Goal: Transaction & Acquisition: Download file/media

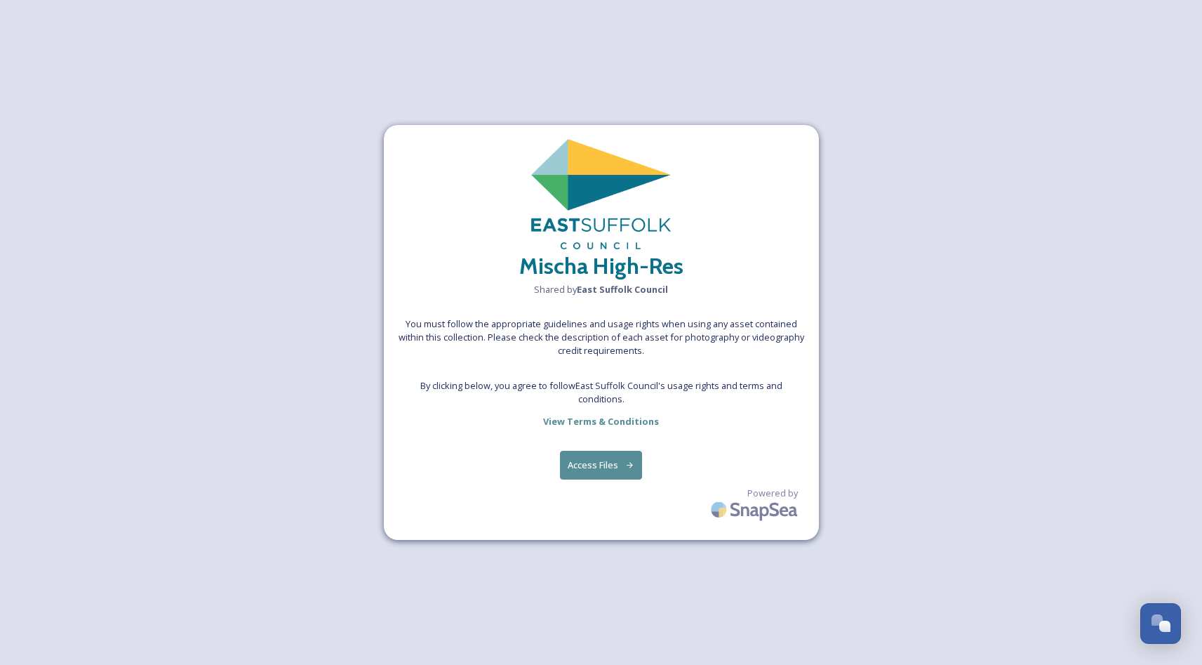
click at [597, 467] on button "Access Files" at bounding box center [601, 465] width 82 height 29
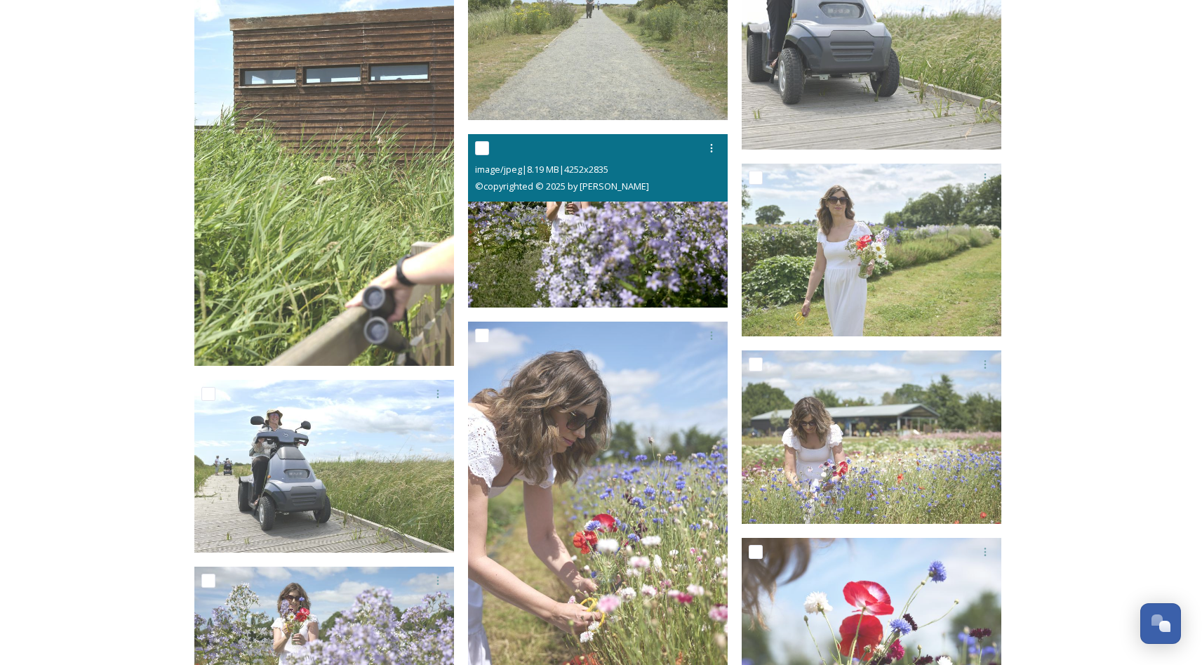
scroll to position [5125, 0]
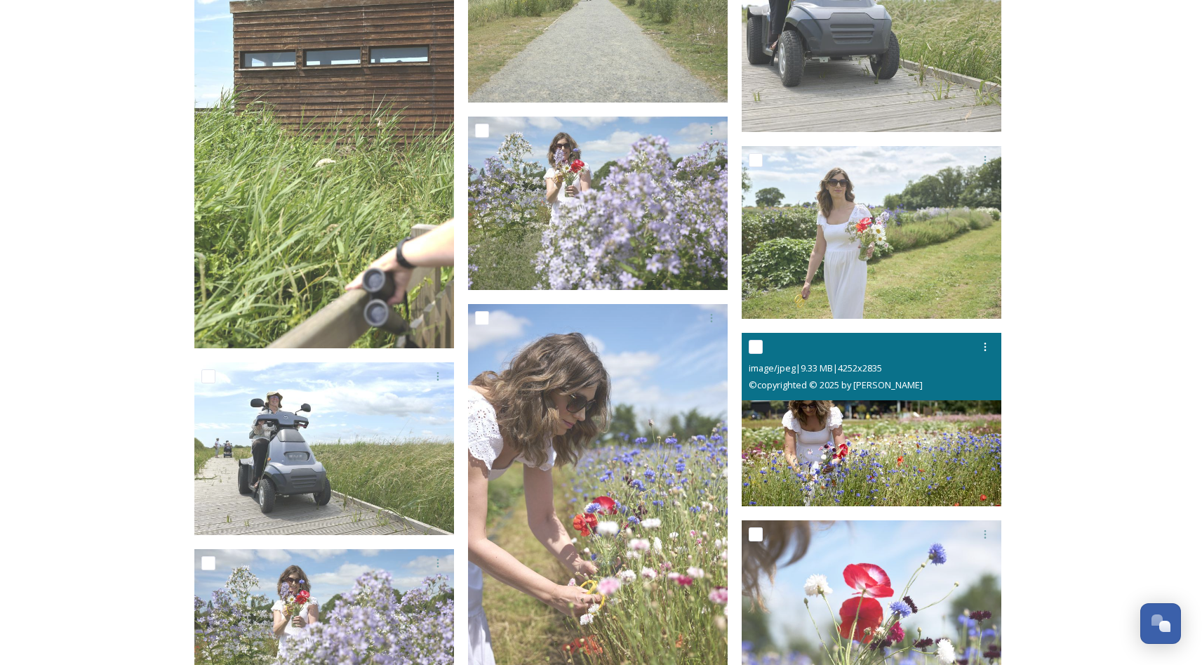
click at [904, 414] on img at bounding box center [872, 419] width 260 height 173
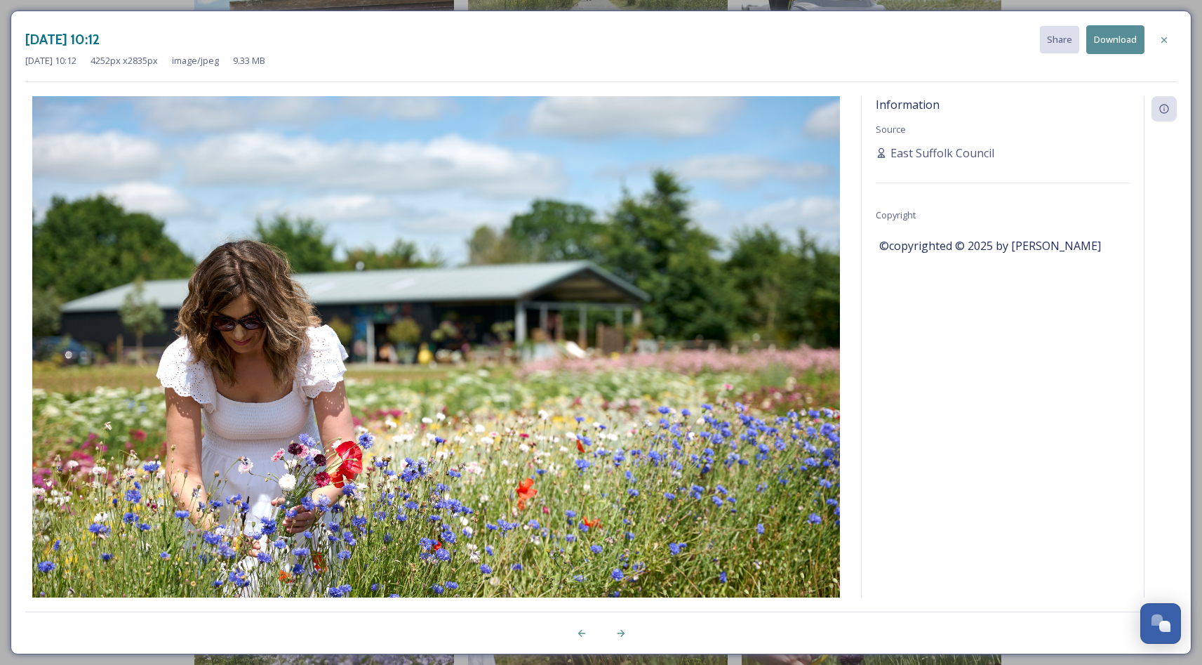
click at [1105, 35] on button "Download" at bounding box center [1116, 39] width 58 height 29
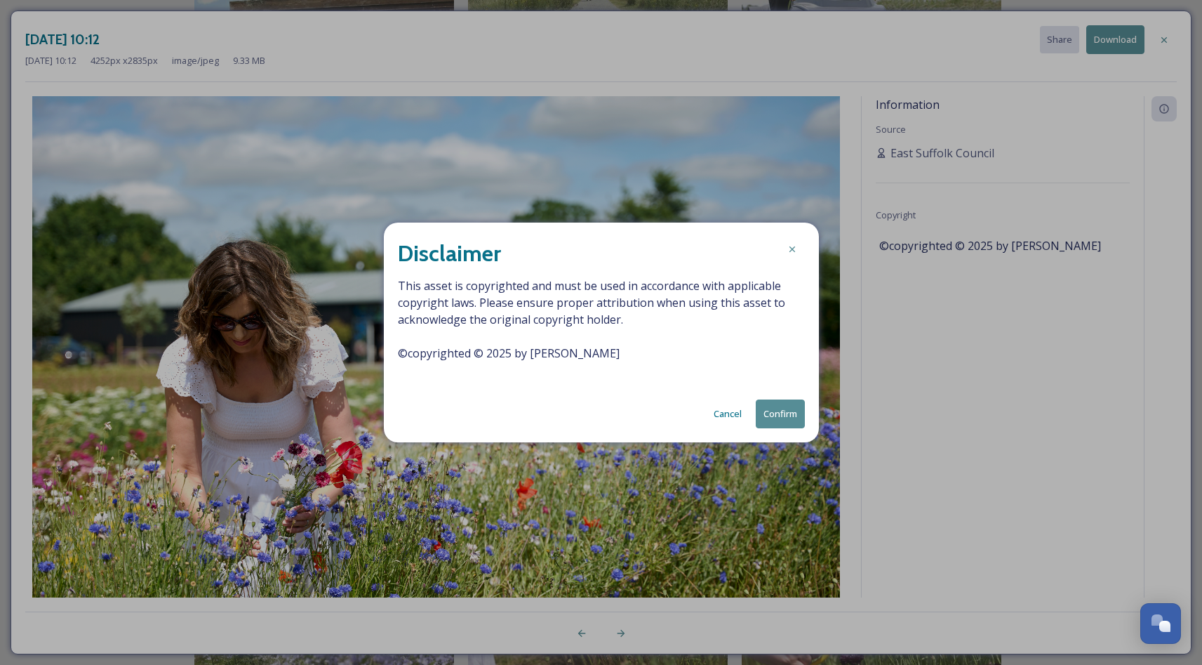
click at [790, 411] on button "Confirm" at bounding box center [780, 413] width 49 height 29
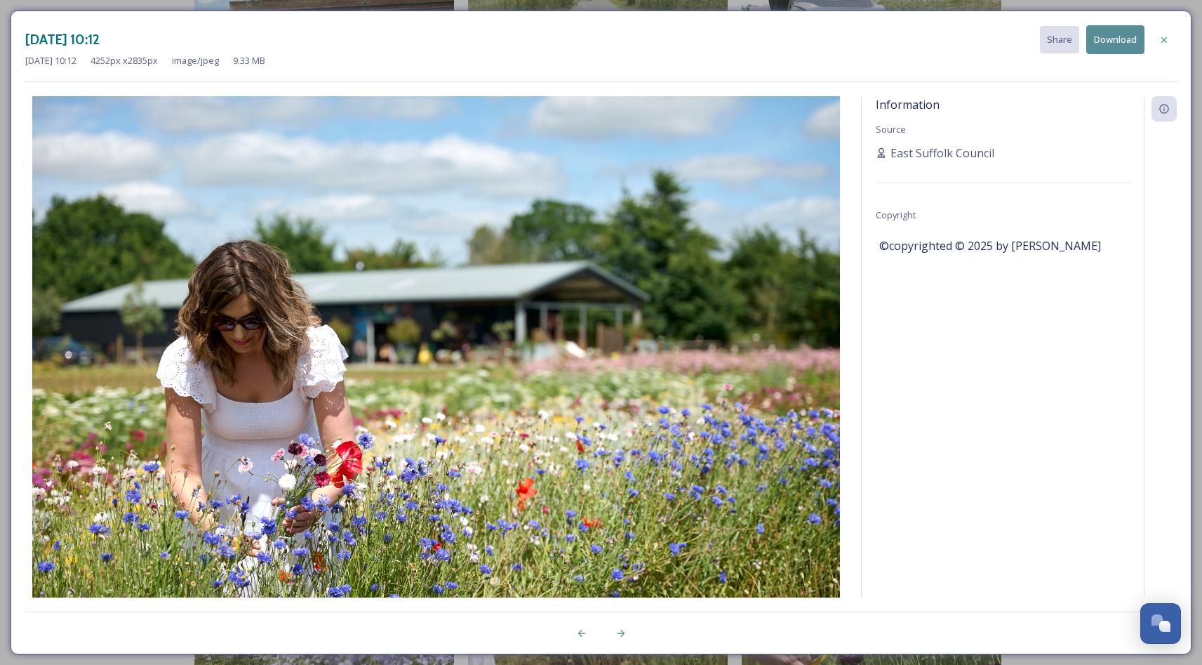
scroll to position [5123, 0]
click at [623, 628] on icon at bounding box center [621, 633] width 11 height 11
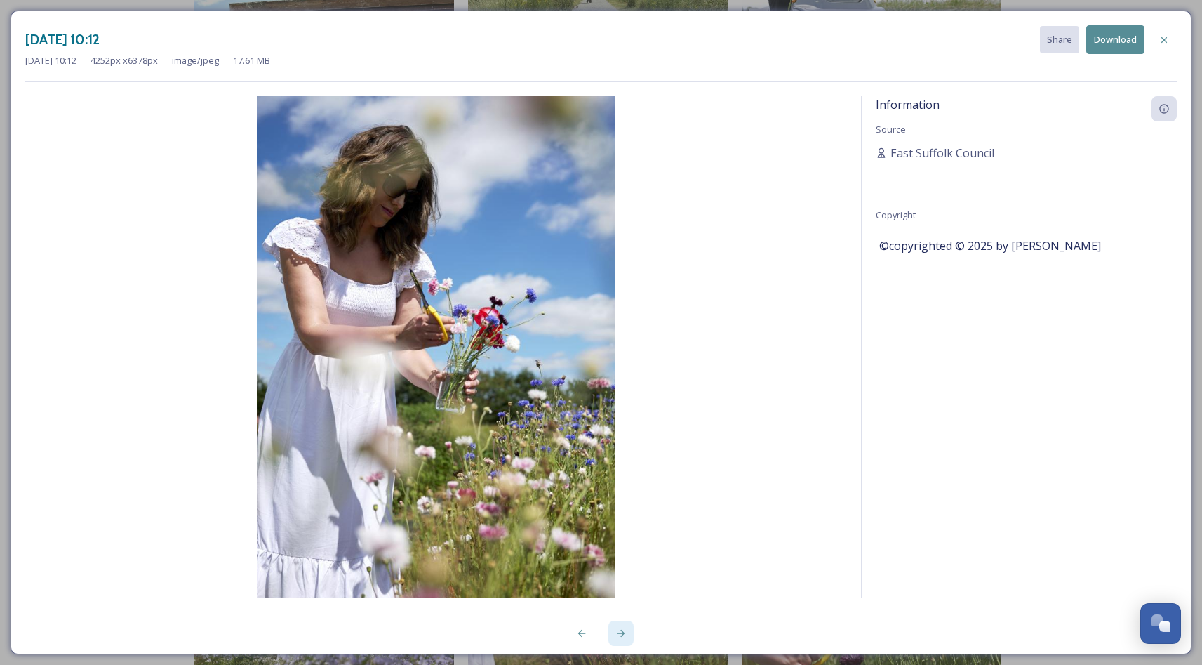
click at [624, 628] on icon at bounding box center [621, 633] width 11 height 11
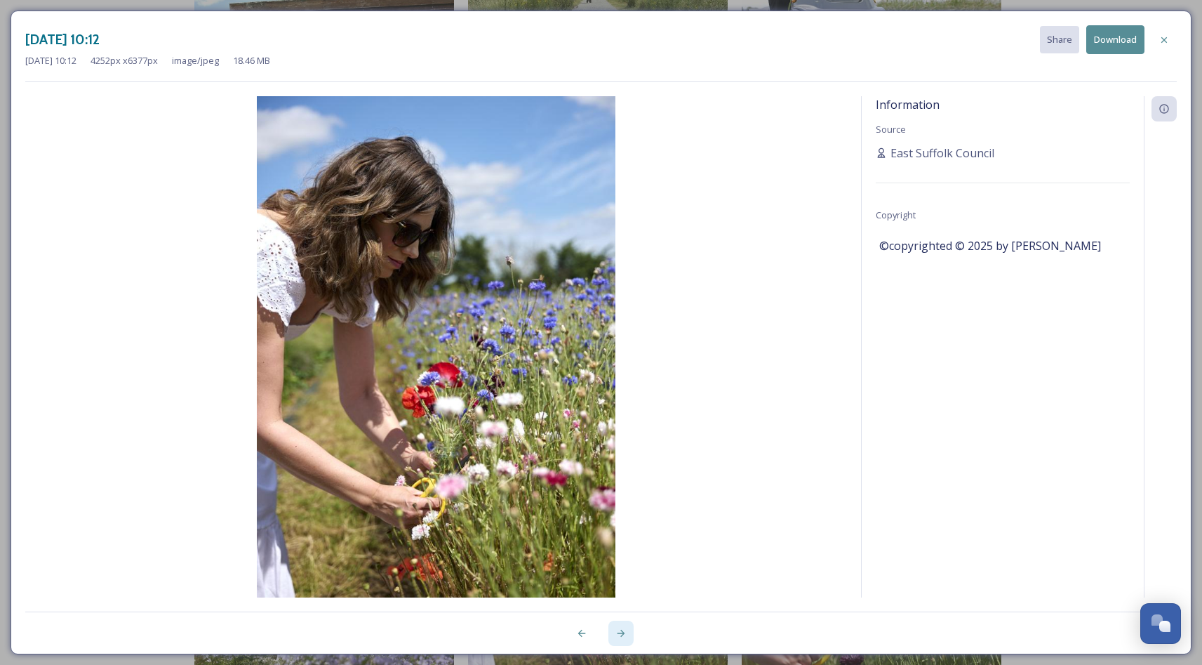
click at [624, 628] on icon at bounding box center [621, 633] width 11 height 11
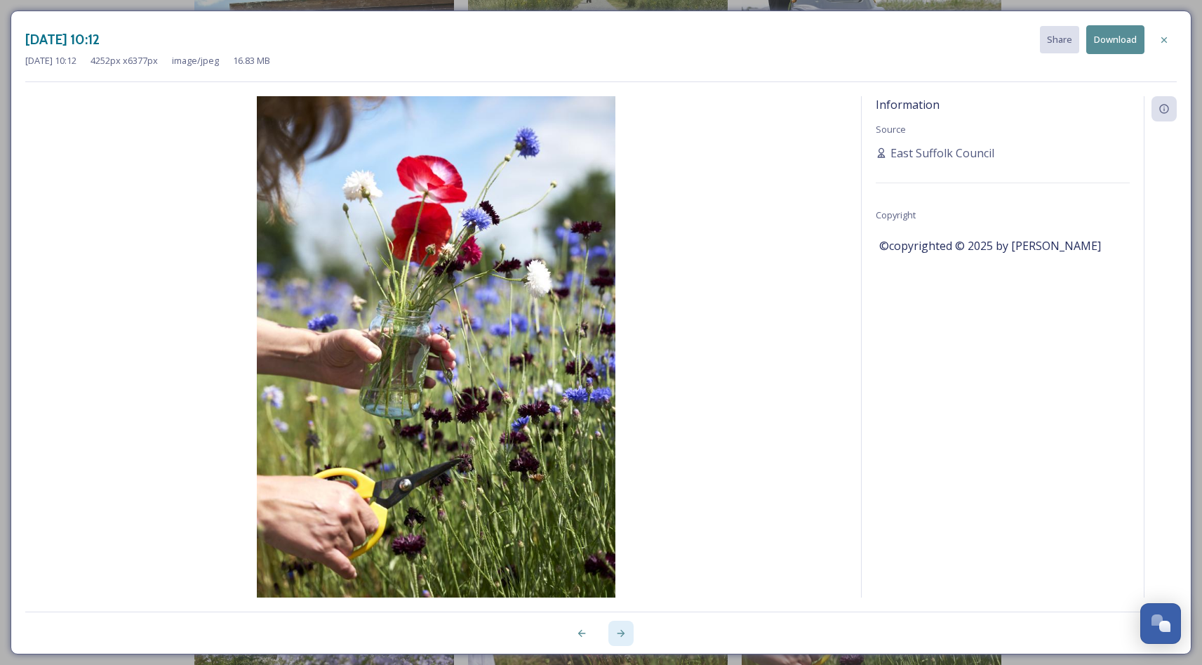
click at [624, 628] on icon at bounding box center [621, 633] width 11 height 11
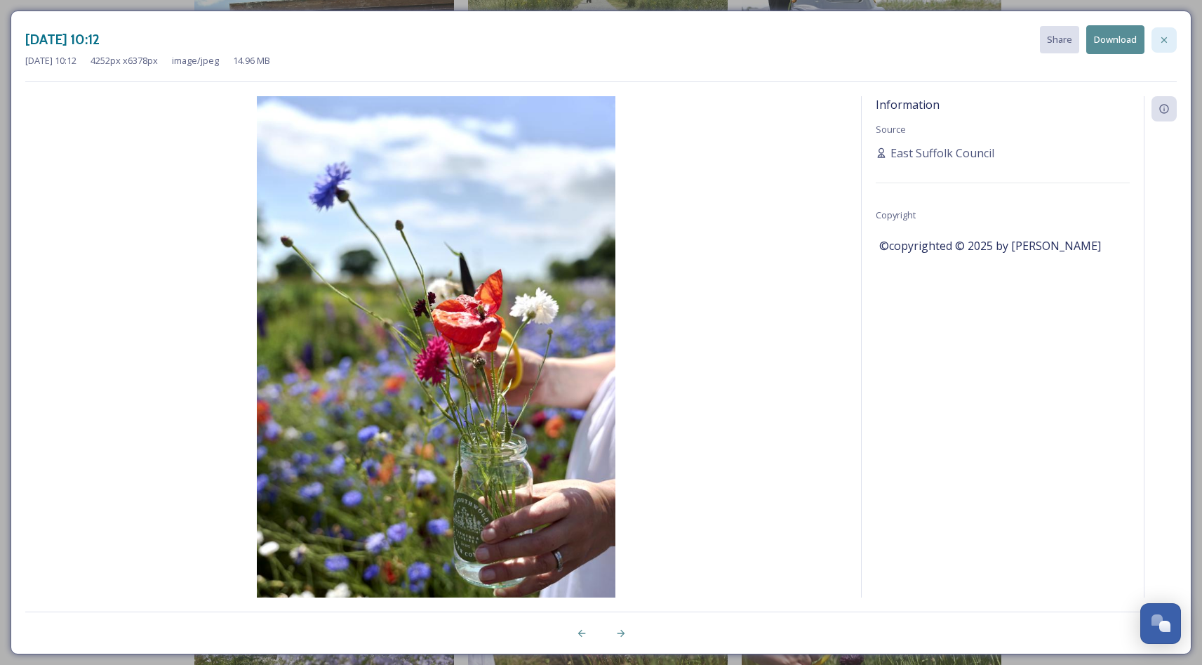
click at [1167, 35] on icon at bounding box center [1164, 39] width 11 height 11
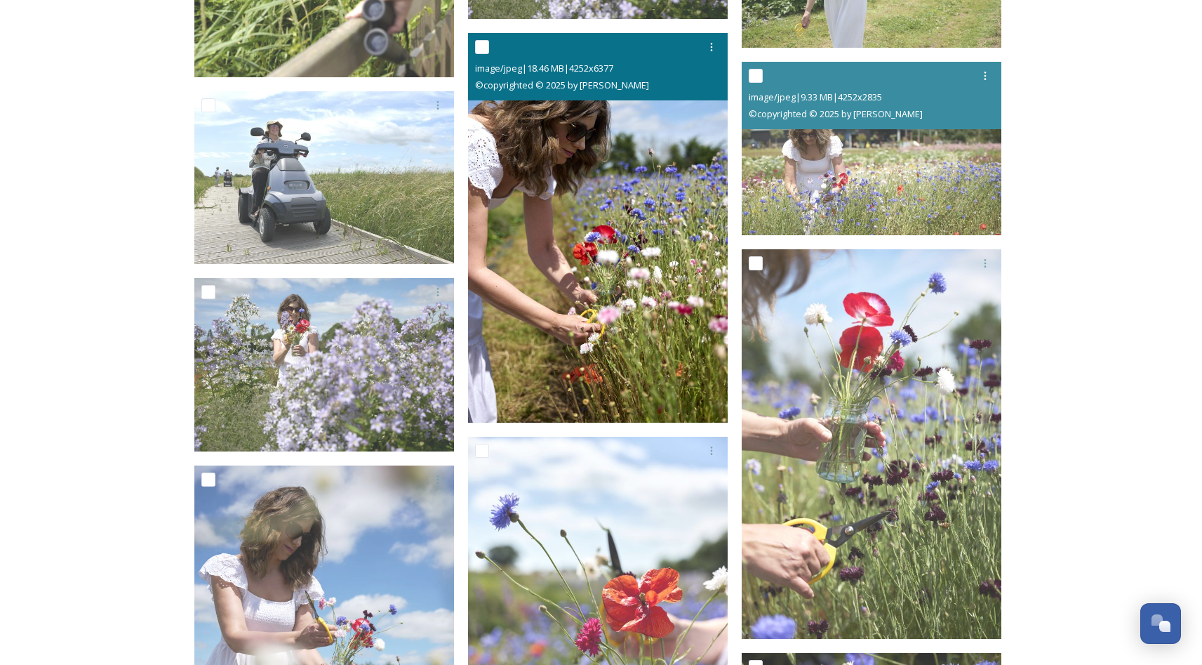
scroll to position [5394, 0]
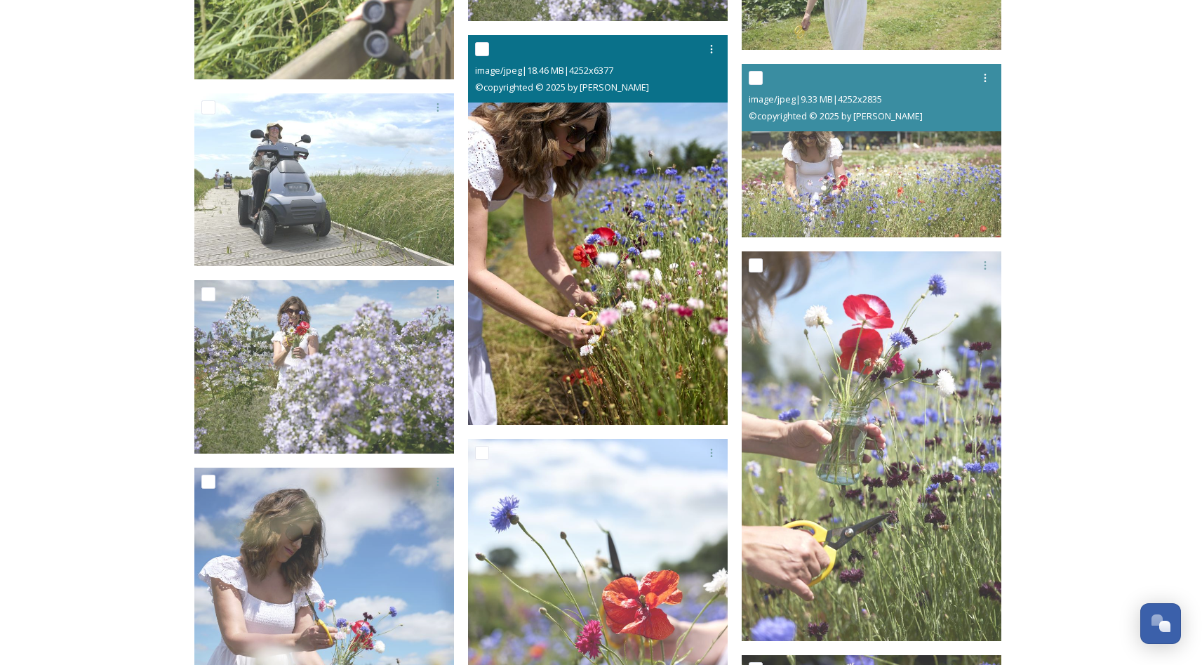
click at [616, 180] on img at bounding box center [598, 229] width 260 height 390
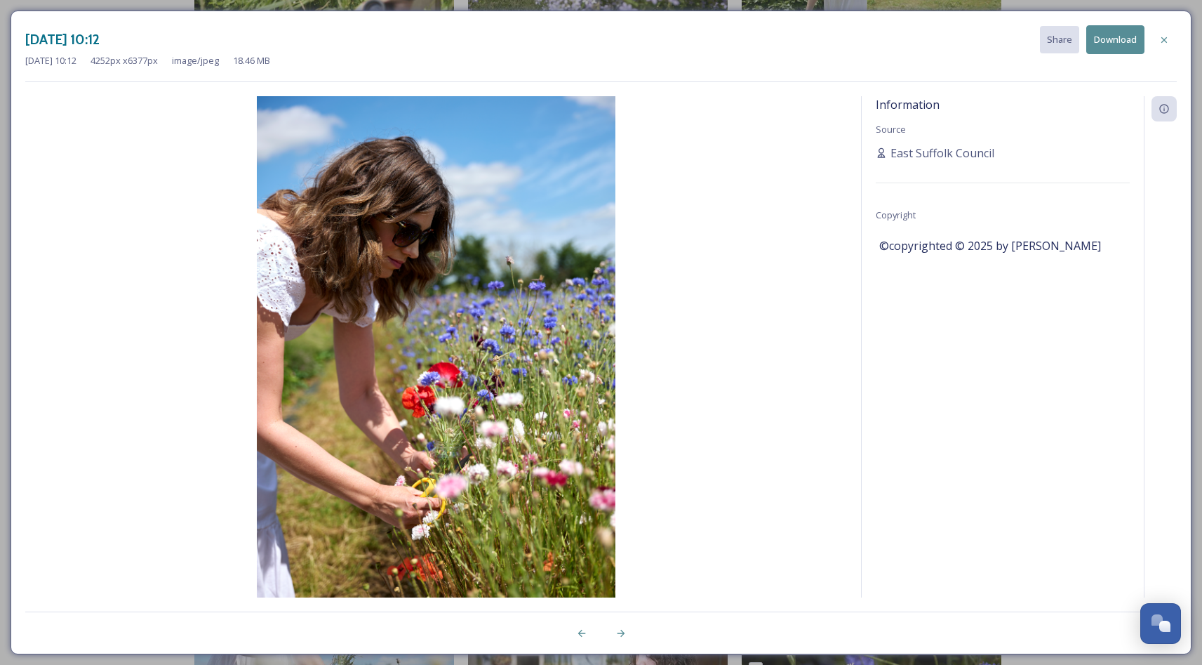
click at [1117, 44] on button "Download" at bounding box center [1116, 39] width 58 height 29
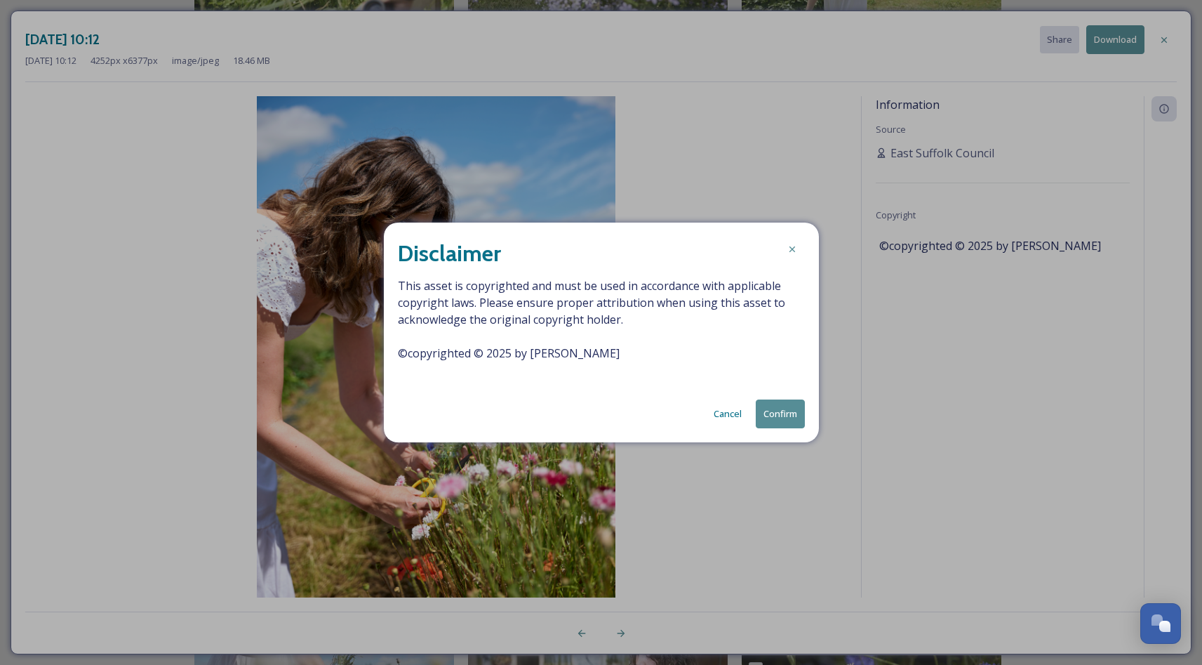
click at [785, 414] on button "Confirm" at bounding box center [780, 413] width 49 height 29
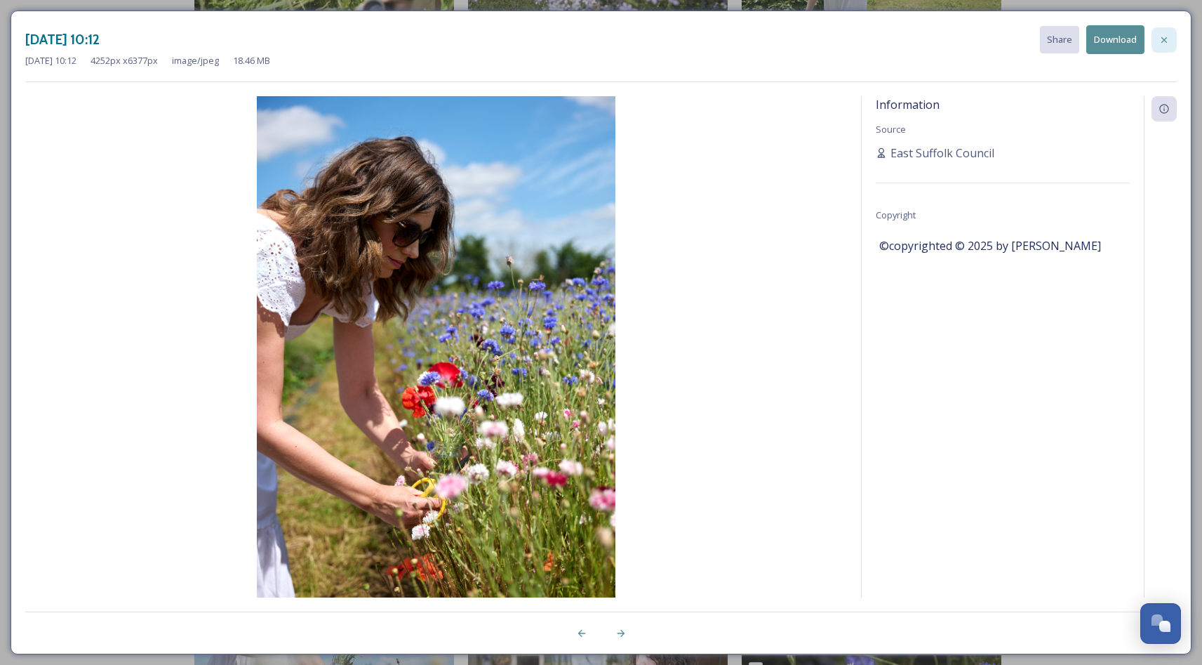
click at [1165, 38] on icon at bounding box center [1164, 39] width 11 height 11
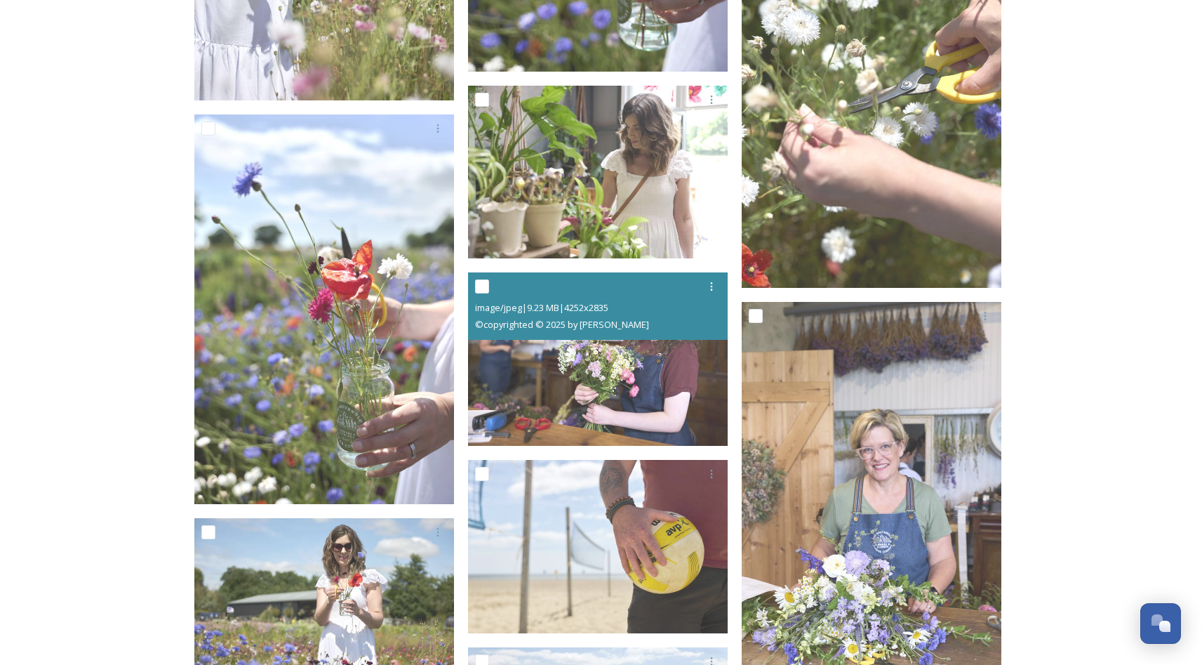
scroll to position [6153, 0]
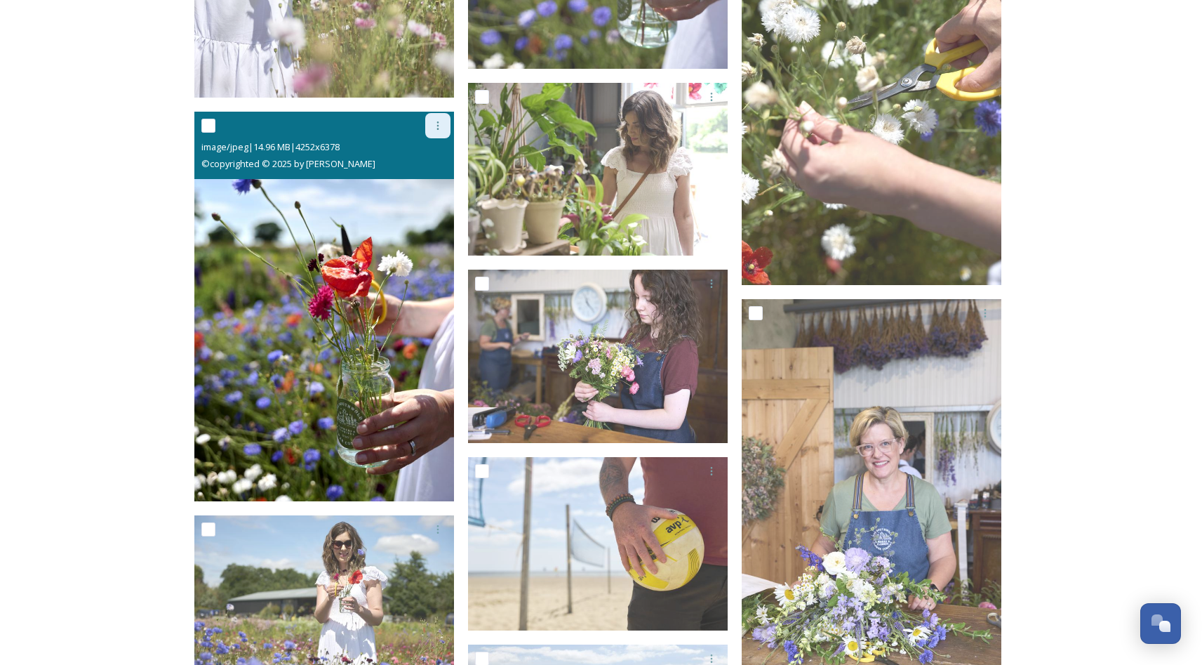
click at [439, 125] on icon at bounding box center [437, 125] width 11 height 11
click at [424, 183] on span "Download" at bounding box center [421, 183] width 43 height 13
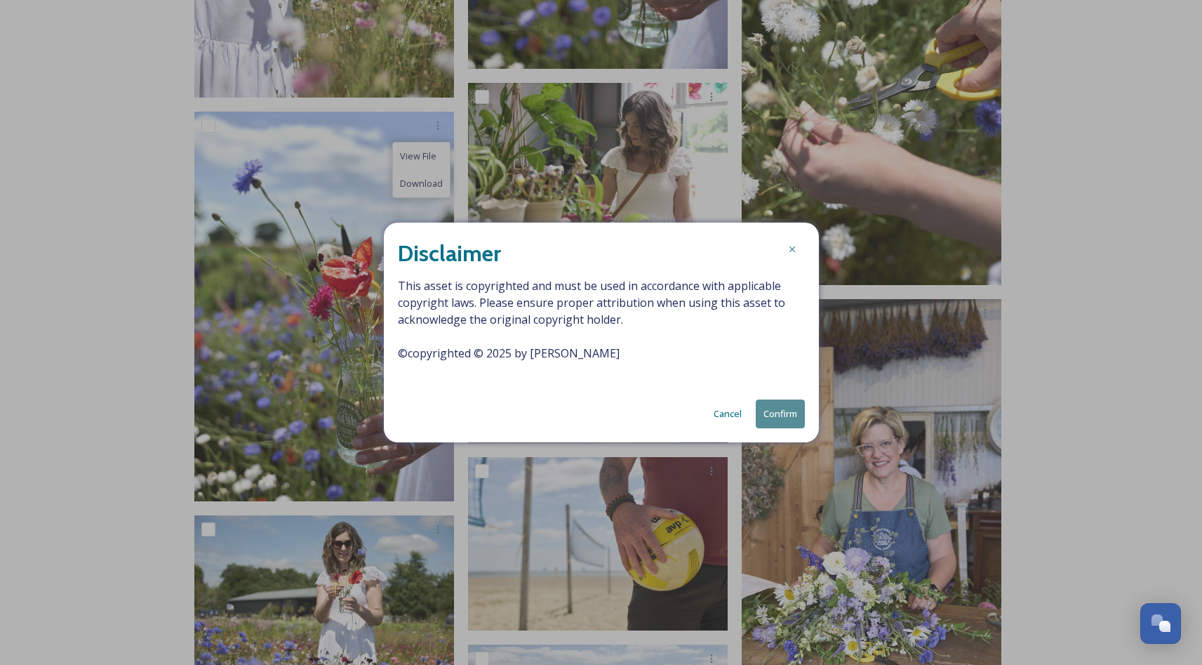
click at [774, 411] on button "Confirm" at bounding box center [780, 413] width 49 height 29
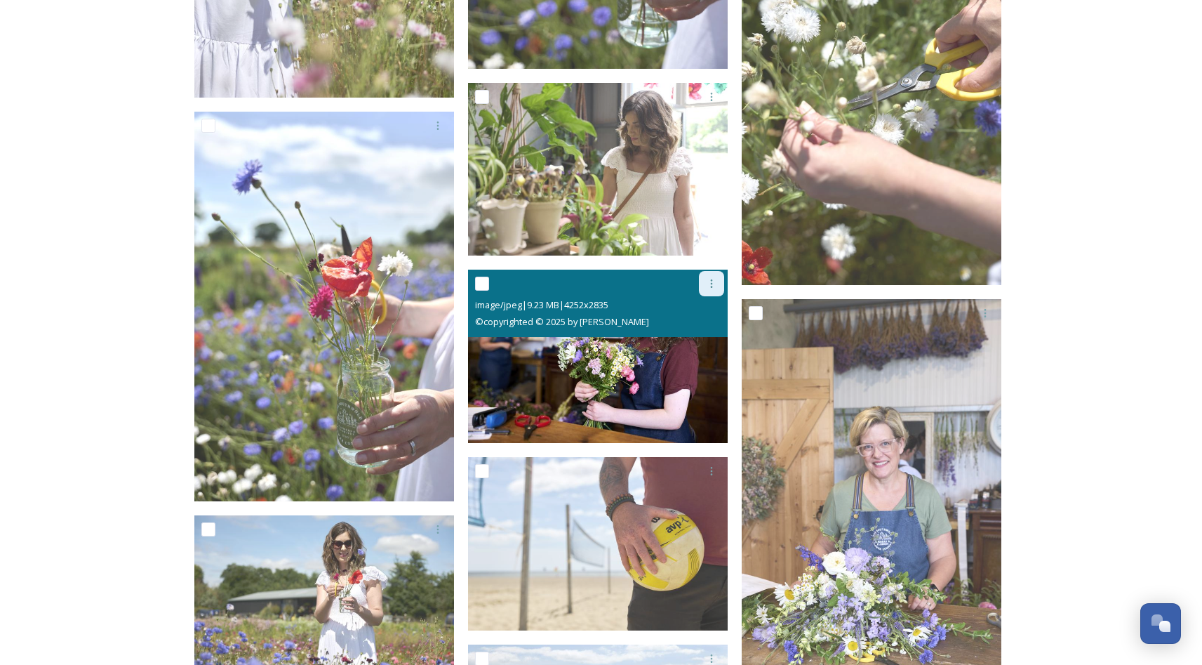
click at [713, 286] on icon at bounding box center [711, 283] width 11 height 11
click at [698, 339] on span "Download" at bounding box center [695, 341] width 43 height 13
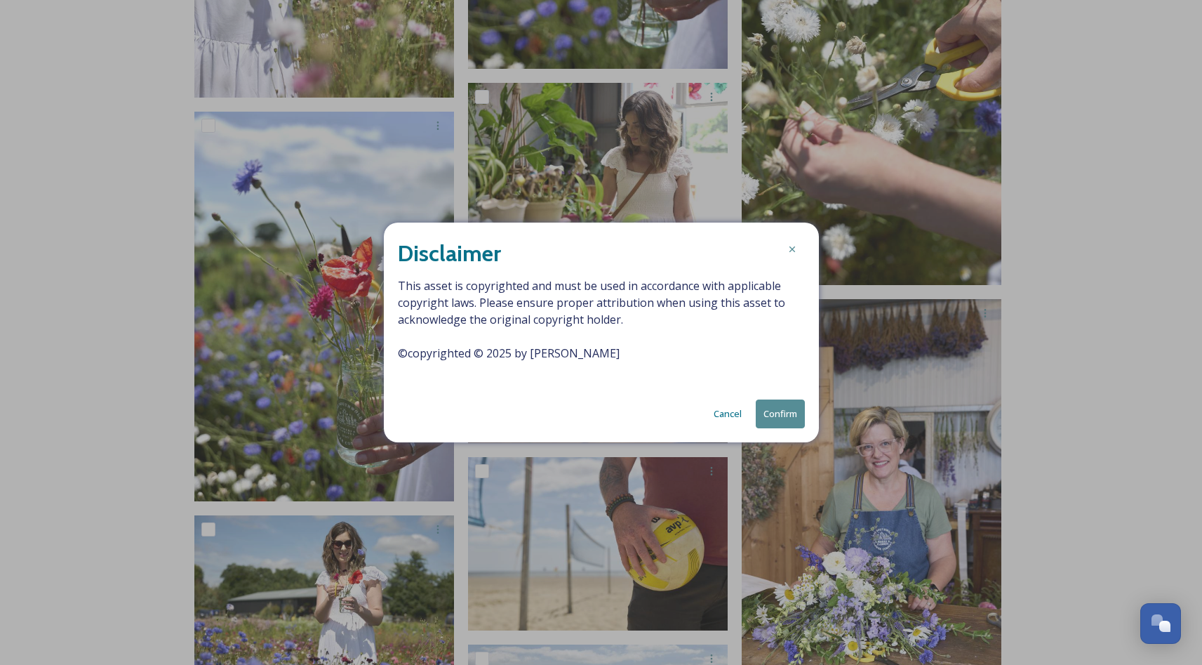
click at [781, 413] on button "Confirm" at bounding box center [780, 413] width 49 height 29
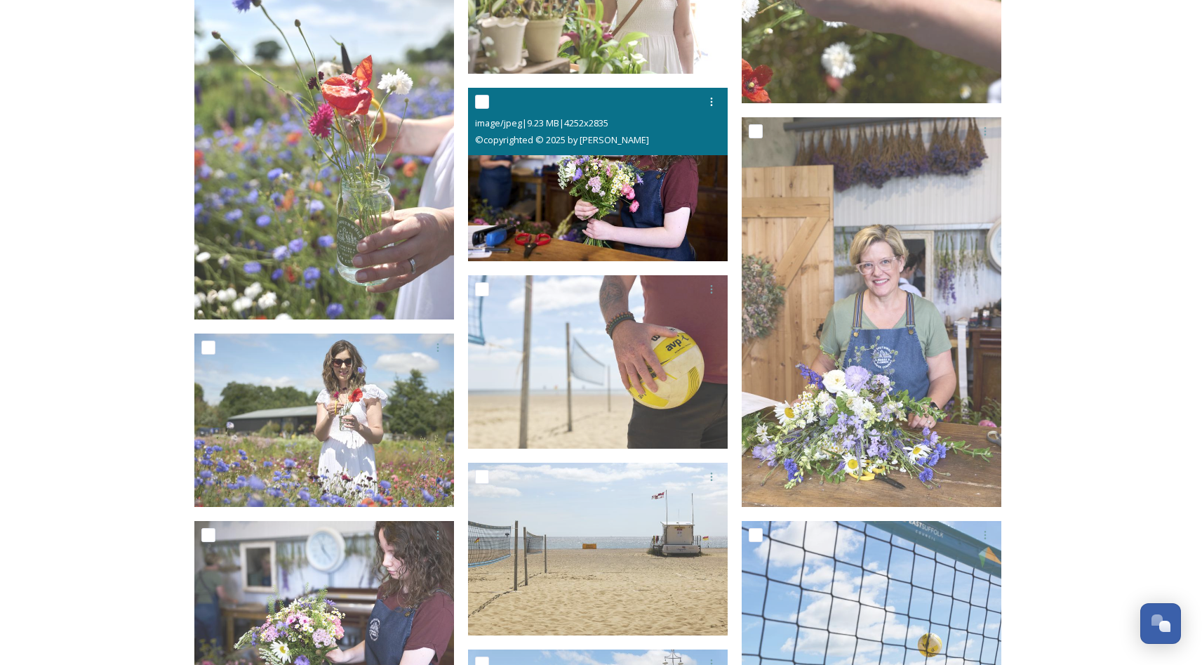
scroll to position [6405, 0]
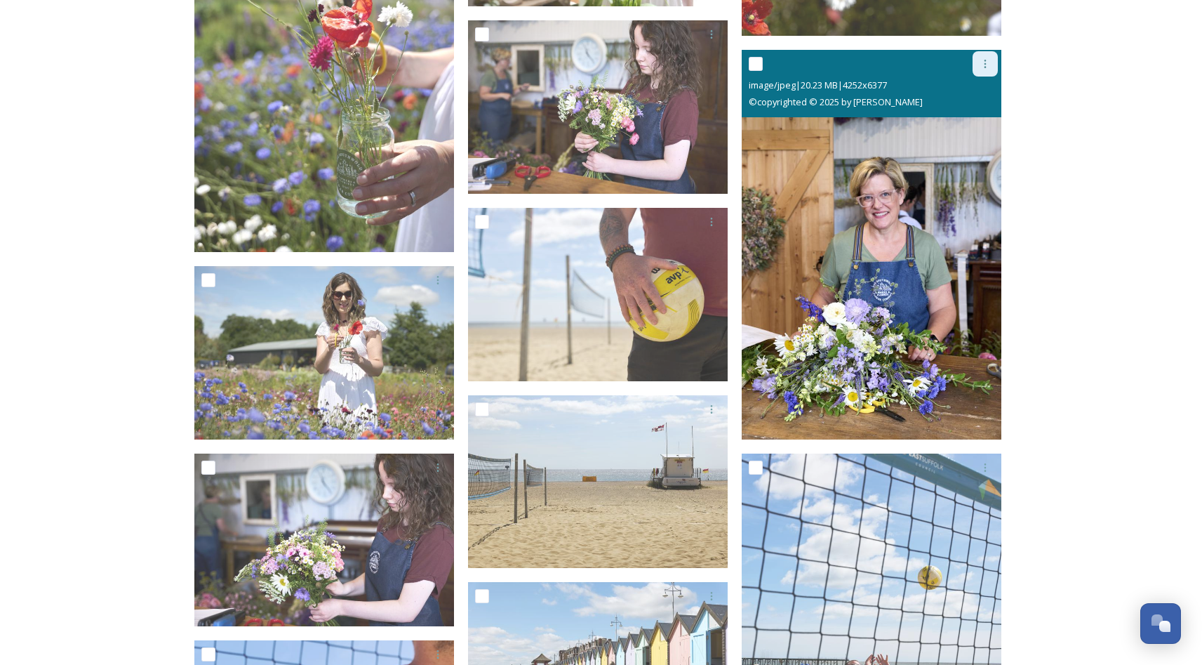
click at [992, 60] on div at bounding box center [985, 63] width 25 height 25
click at [986, 121] on span "Download" at bounding box center [969, 122] width 43 height 13
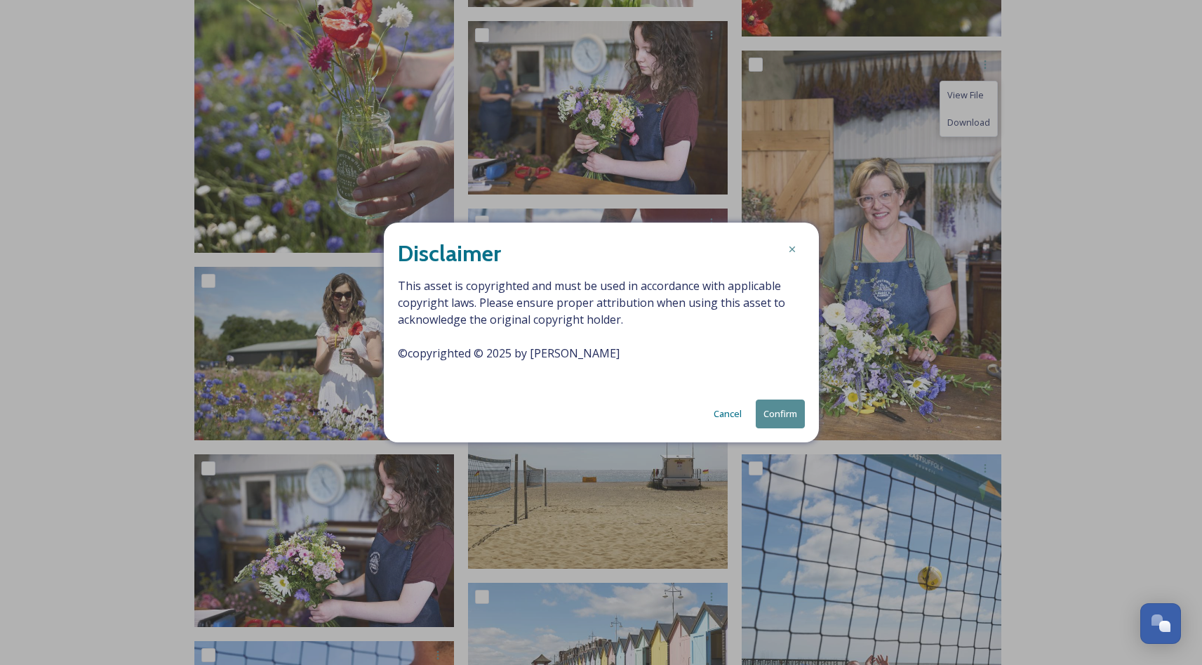
click at [776, 415] on button "Confirm" at bounding box center [780, 413] width 49 height 29
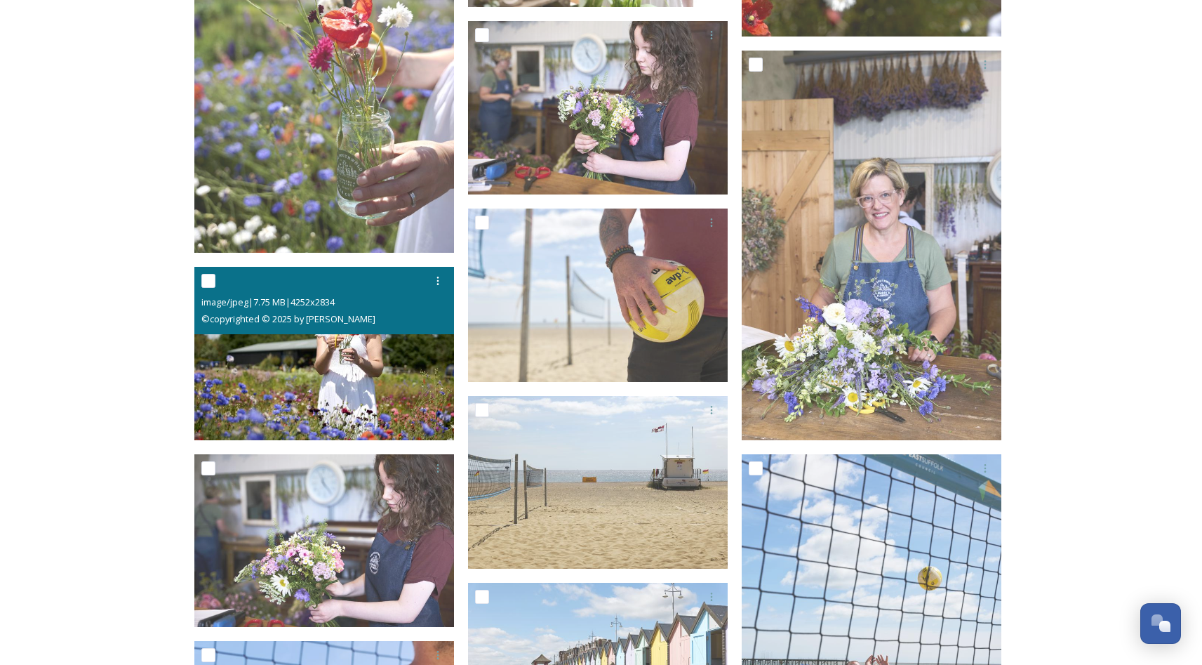
click at [358, 381] on img at bounding box center [324, 353] width 260 height 173
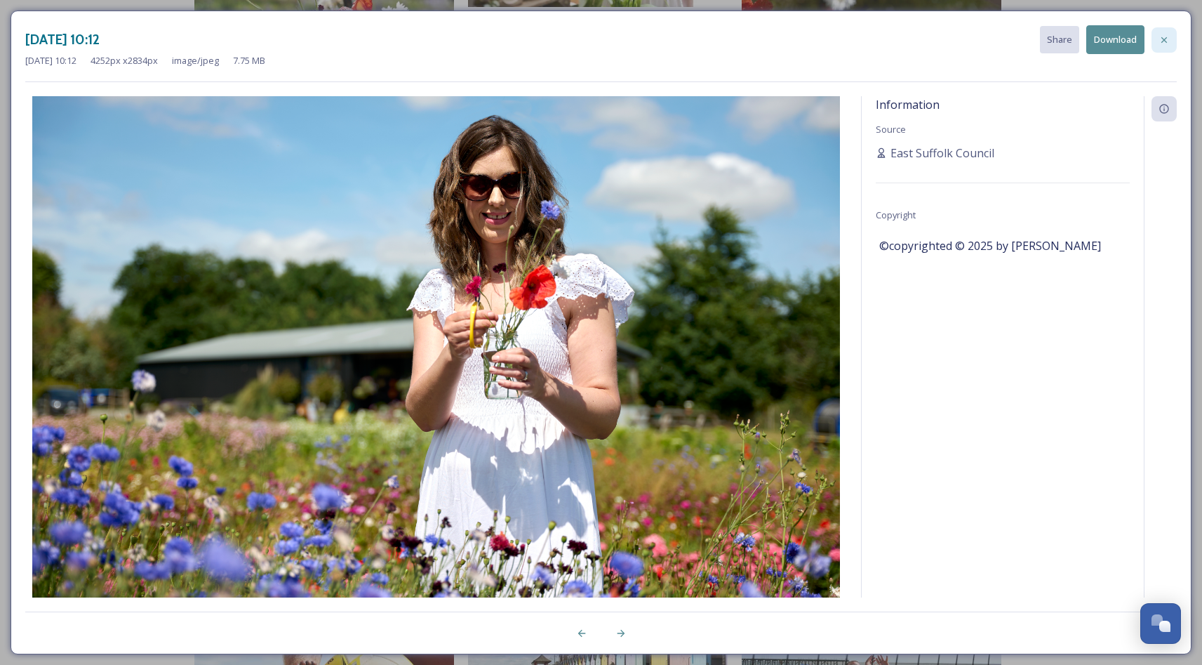
click at [1162, 38] on icon at bounding box center [1164, 39] width 11 height 11
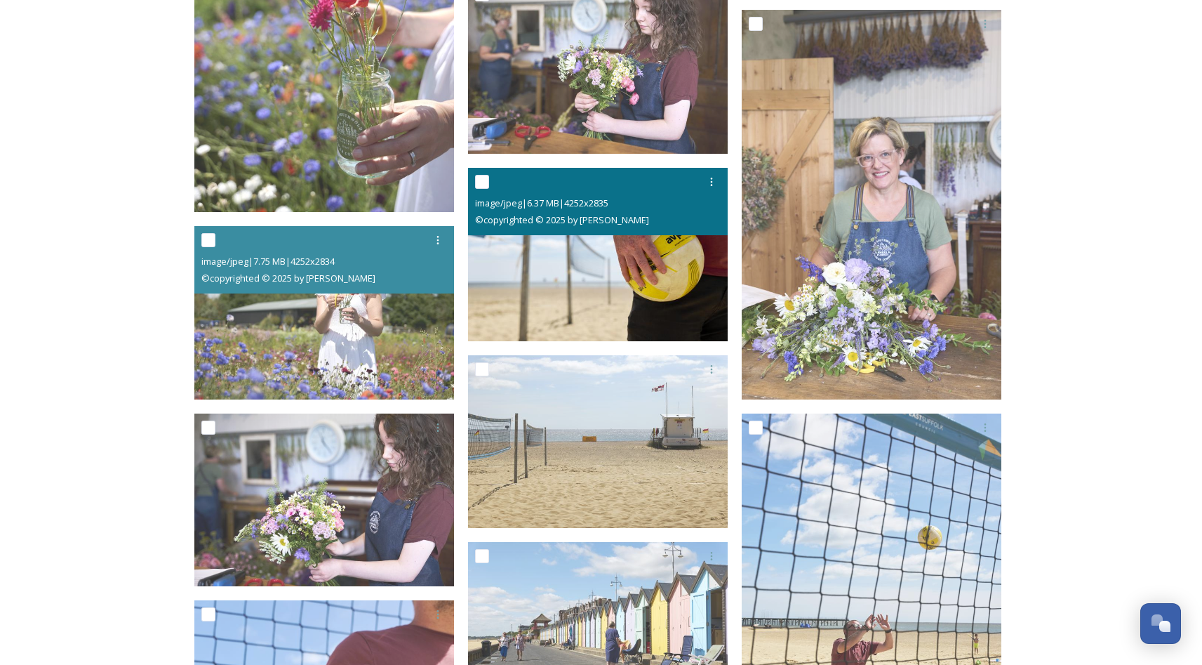
scroll to position [6445, 0]
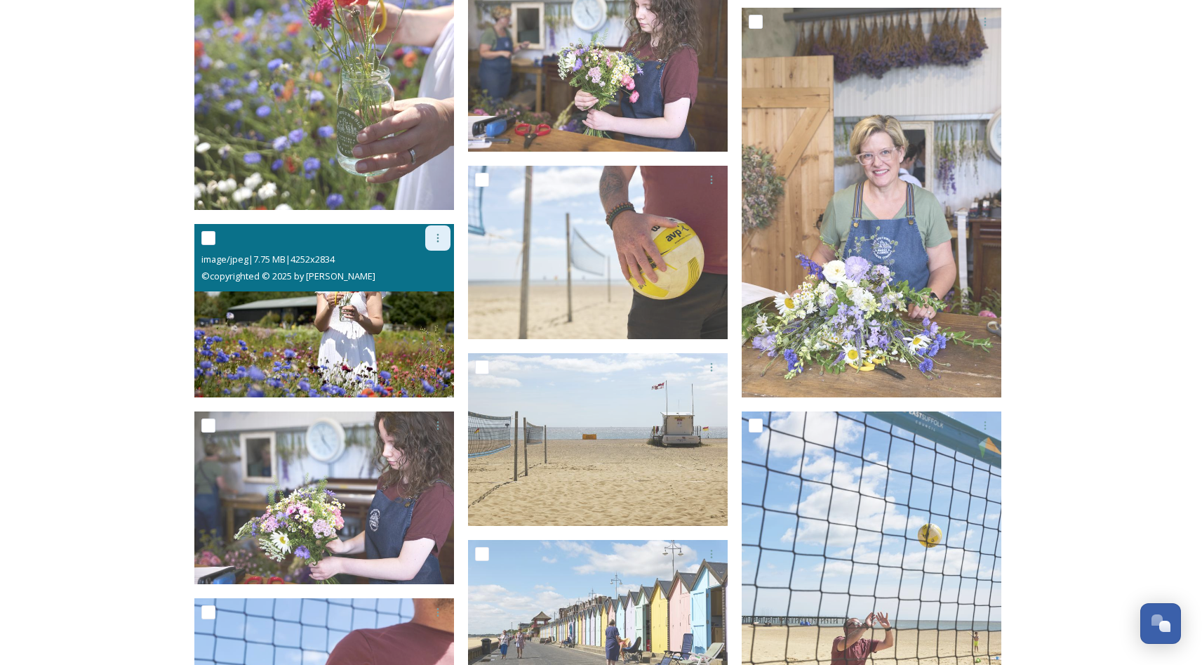
click at [441, 242] on icon at bounding box center [437, 237] width 11 height 11
click at [434, 293] on span "Download" at bounding box center [421, 295] width 43 height 13
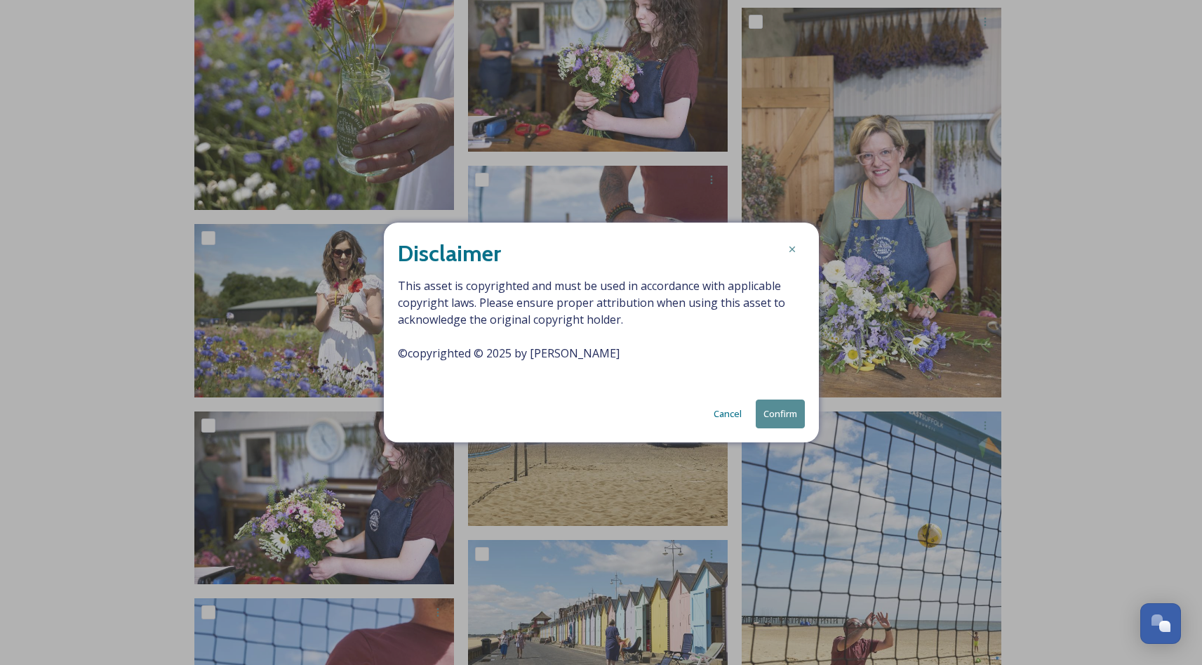
click at [785, 412] on button "Confirm" at bounding box center [780, 413] width 49 height 29
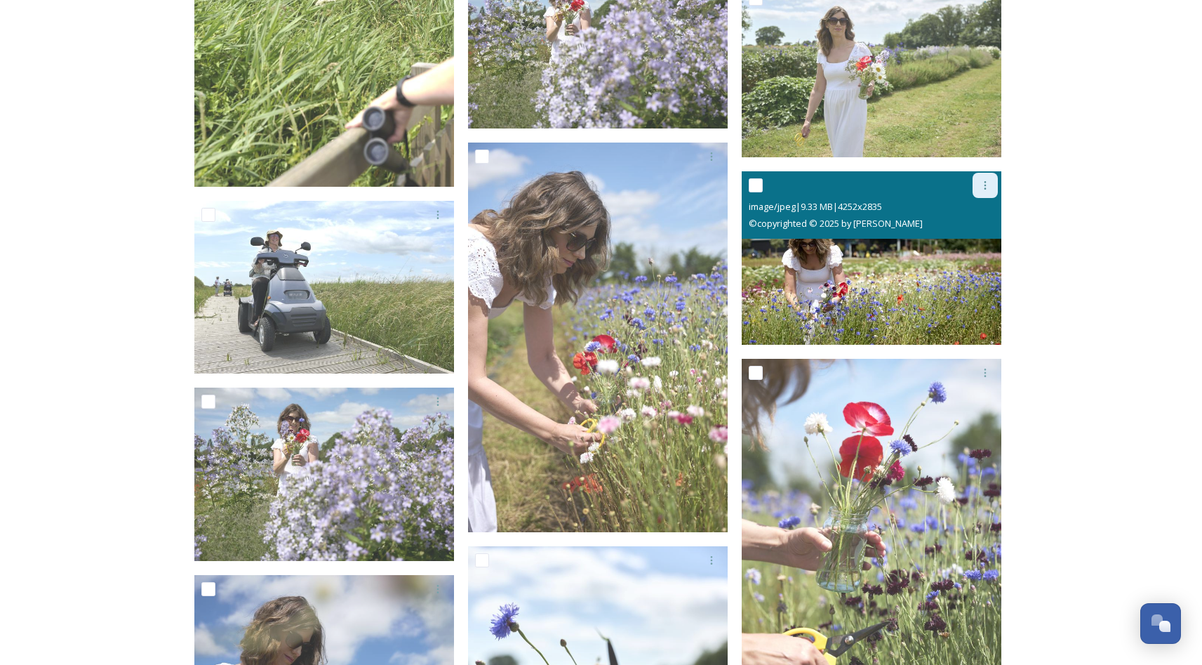
scroll to position [5288, 1]
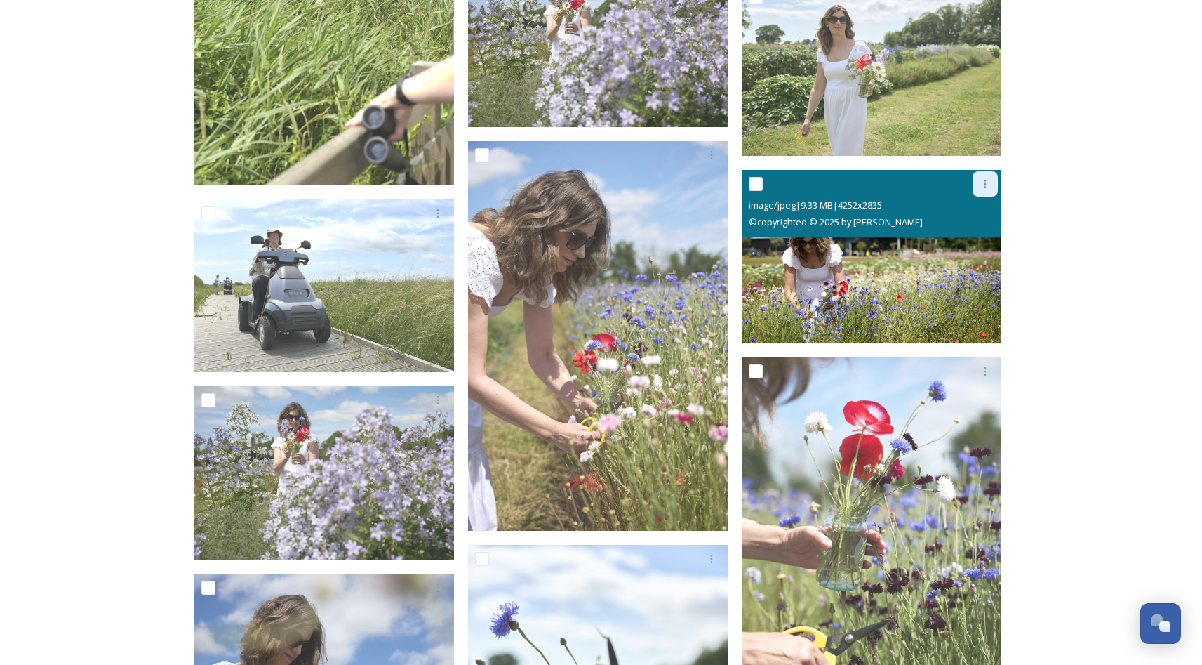
click at [984, 183] on icon at bounding box center [985, 184] width 2 height 8
click at [972, 239] on span "Download" at bounding box center [969, 242] width 43 height 13
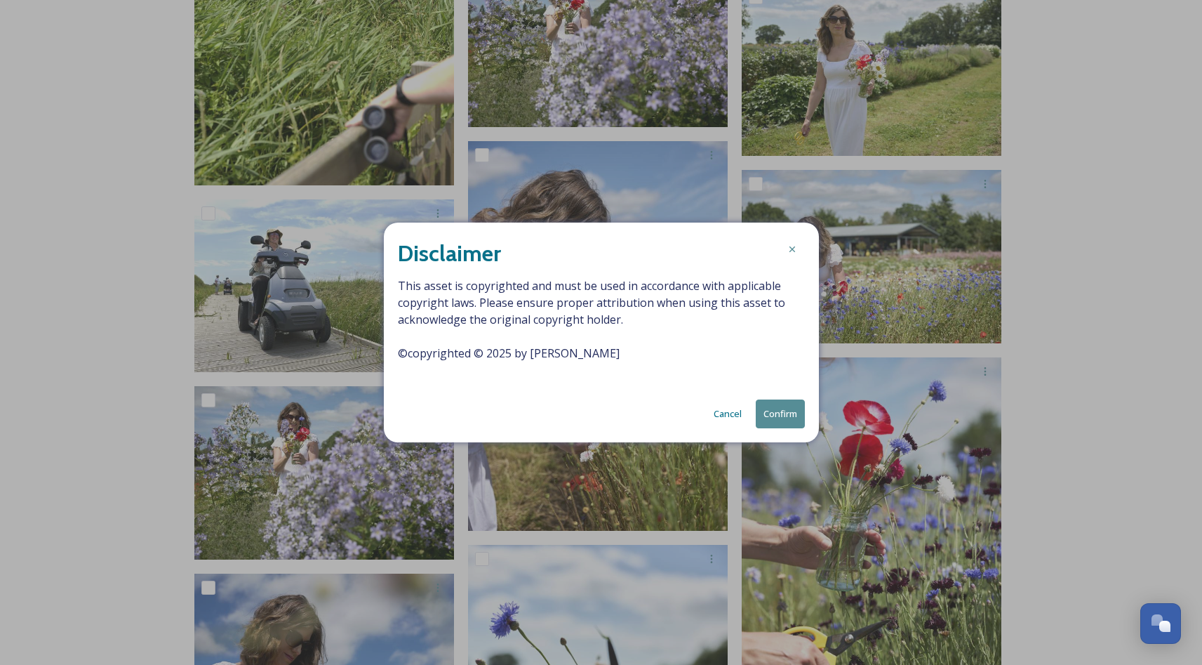
click at [784, 411] on button "Confirm" at bounding box center [780, 413] width 49 height 29
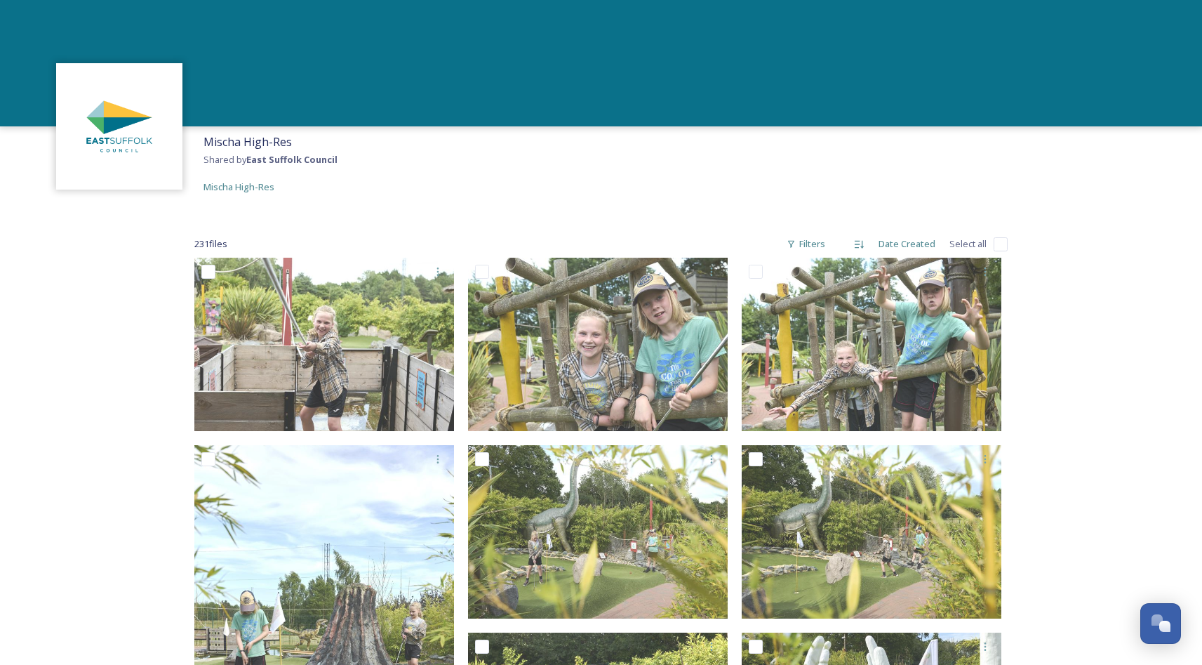
scroll to position [0, -2]
